Goal: Entertainment & Leisure: Consume media (video, audio)

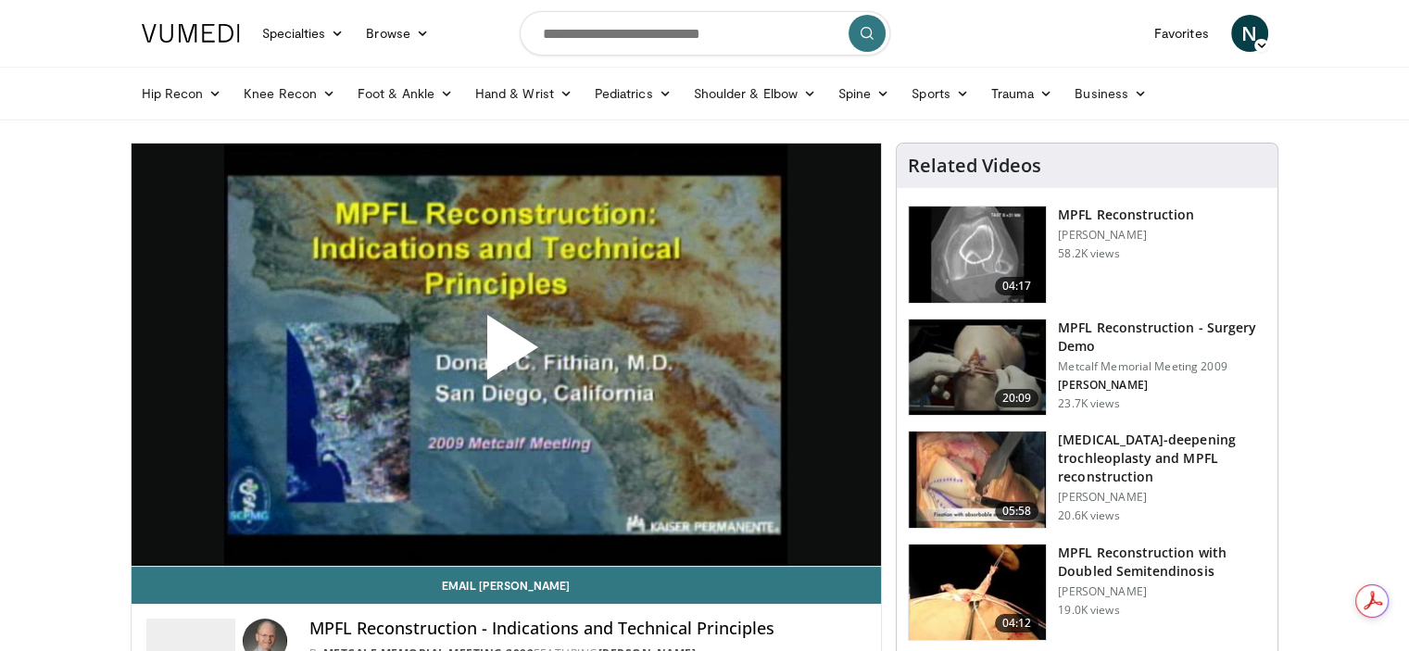
click at [1137, 544] on h3 "MPFL Reconstruction with Doubled Semitendinosis" at bounding box center [1162, 562] width 208 height 37
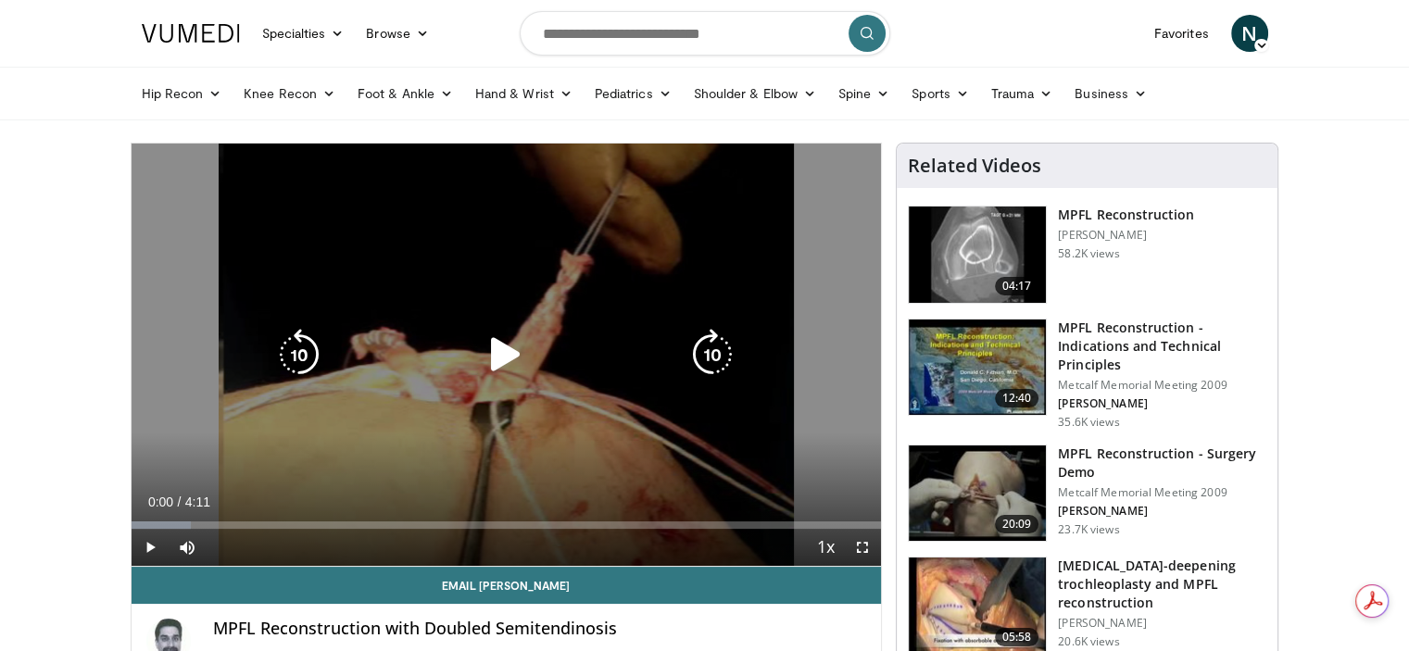
click at [496, 350] on icon "Video Player" at bounding box center [506, 355] width 52 height 52
